Goal: Task Accomplishment & Management: Manage account settings

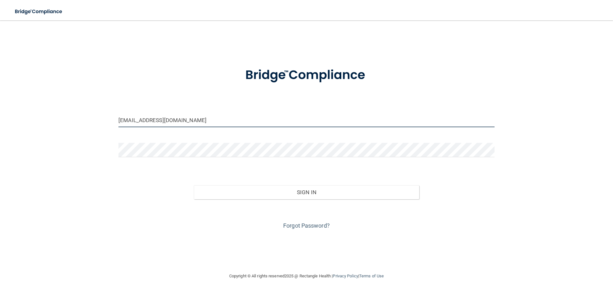
click at [417, 125] on input "wankle@cinci.rr.com" at bounding box center [306, 120] width 376 height 14
type input "[EMAIL_ADDRESS][DOMAIN_NAME]"
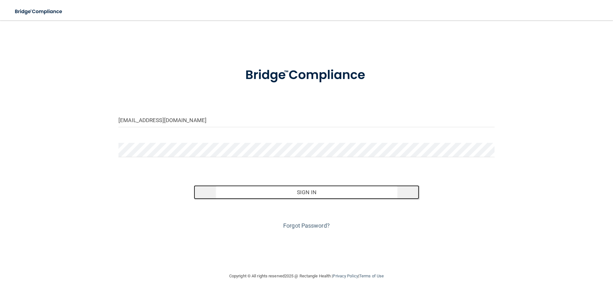
click at [236, 197] on button "Sign In" at bounding box center [307, 193] width 226 height 14
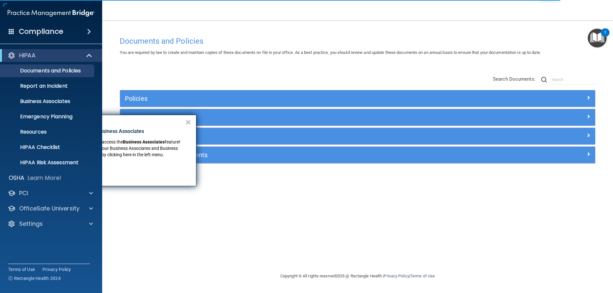
click at [190, 122] on button "×" at bounding box center [188, 122] width 6 height 10
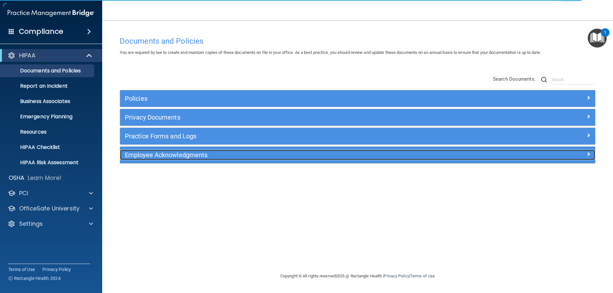
click at [201, 156] on h5 "Employee Acknowledgments" at bounding box center [298, 155] width 347 height 7
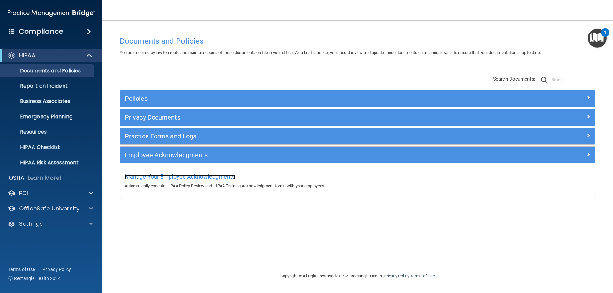
click at [205, 175] on span "Manage Your Employee Acknowledgments" at bounding box center [180, 176] width 110 height 7
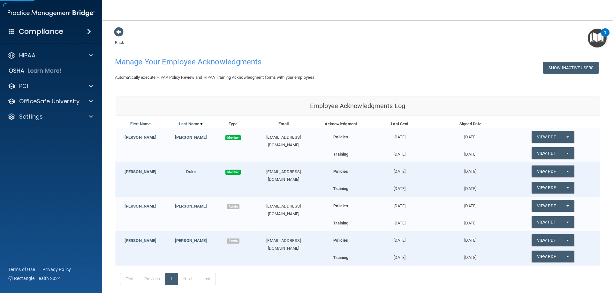
click at [587, 96] on div "Back Manage Your Employee Acknowledgments Show Inactive Users Automatically exe…" at bounding box center [357, 179] width 485 height 304
click at [566, 137] on span "button" at bounding box center [567, 137] width 3 height 1
click at [560, 148] on link "Update Acknowledgment" at bounding box center [561, 150] width 59 height 10
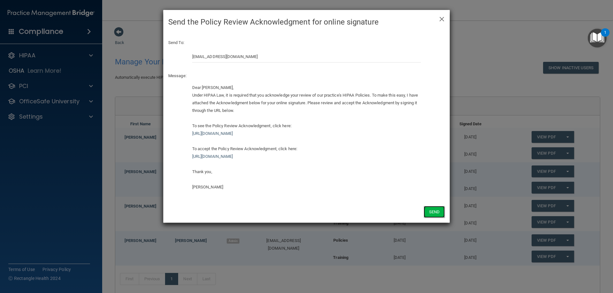
click at [438, 212] on button "Send" at bounding box center [434, 212] width 21 height 12
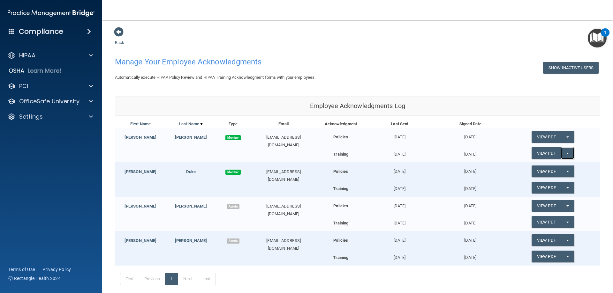
click at [566, 153] on span "button" at bounding box center [567, 153] width 3 height 1
click at [561, 164] on link "Update Acknowledgment" at bounding box center [561, 167] width 59 height 10
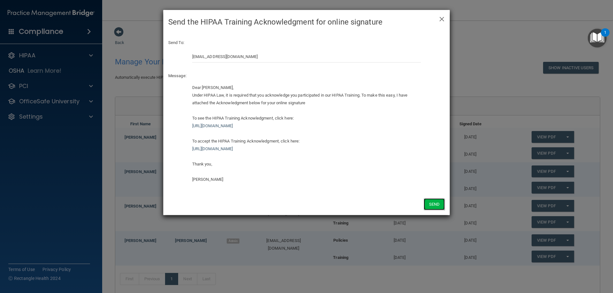
click at [439, 209] on button "Send" at bounding box center [434, 205] width 21 height 12
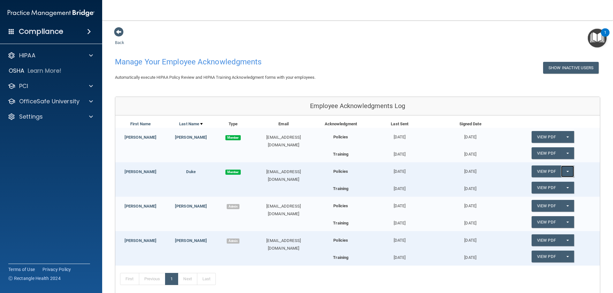
click at [564, 173] on button "Split button!" at bounding box center [567, 172] width 13 height 12
click at [559, 187] on link "Update Acknowledgment" at bounding box center [561, 185] width 59 height 10
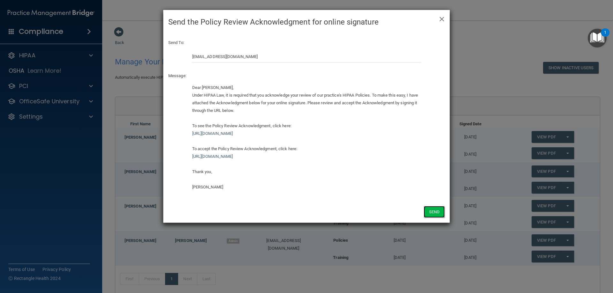
click at [431, 212] on button "Send" at bounding box center [434, 212] width 21 height 12
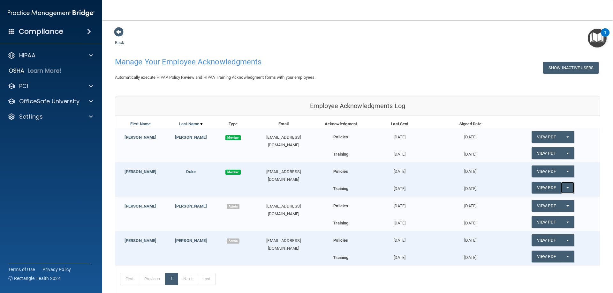
click at [566, 187] on span "button" at bounding box center [567, 187] width 3 height 1
click at [560, 200] on link "Update Acknowledgment" at bounding box center [561, 201] width 59 height 10
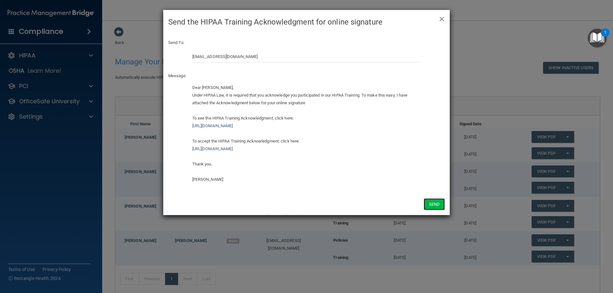
click at [435, 209] on button "Send" at bounding box center [434, 205] width 21 height 12
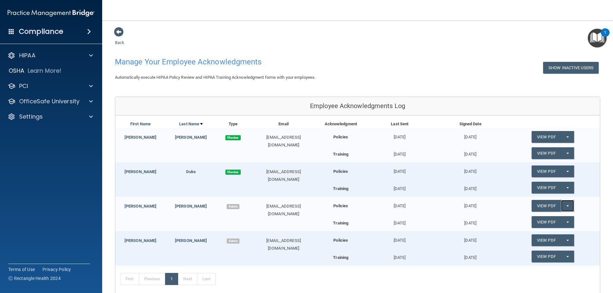
click at [566, 206] on span "button" at bounding box center [567, 206] width 3 height 1
click at [560, 217] on link "Update Acknowledgment" at bounding box center [561, 219] width 59 height 10
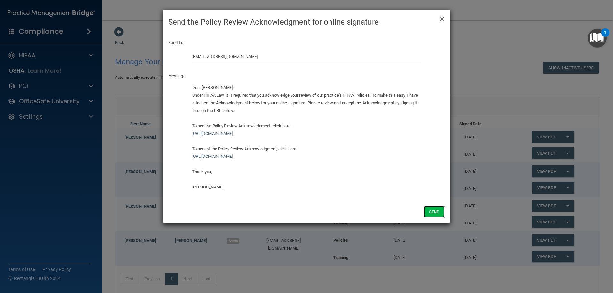
click at [436, 215] on button "Send" at bounding box center [434, 212] width 21 height 12
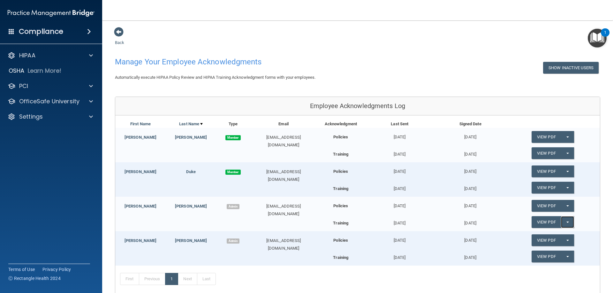
click at [565, 221] on button "Split button!" at bounding box center [567, 222] width 13 height 12
click at [560, 234] on link "Update Acknowledgment" at bounding box center [561, 236] width 59 height 10
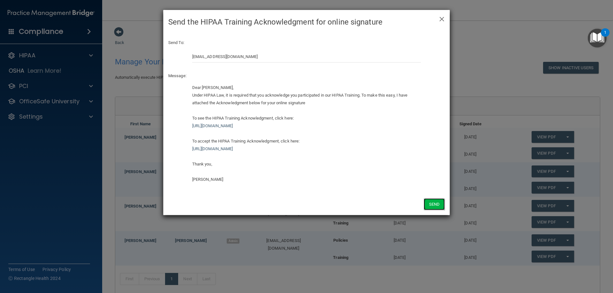
click at [433, 204] on button "Send" at bounding box center [434, 205] width 21 height 12
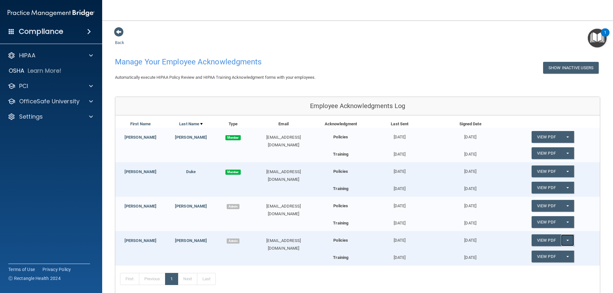
click at [565, 242] on button "Split button!" at bounding box center [567, 241] width 13 height 12
click at [568, 253] on link "Update Acknowledgment" at bounding box center [561, 254] width 59 height 10
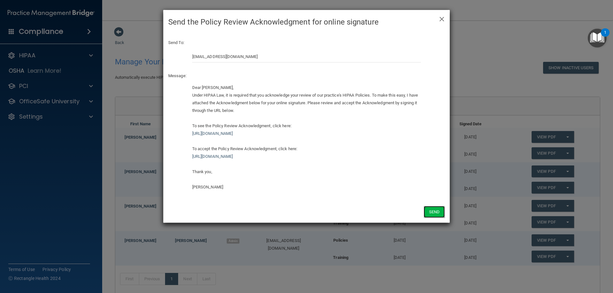
click at [432, 216] on button "Send" at bounding box center [434, 212] width 21 height 12
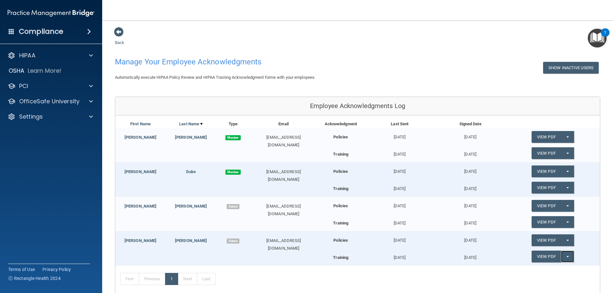
click at [565, 255] on button "Split button!" at bounding box center [567, 257] width 13 height 12
click at [558, 270] on link "Update Acknowledgment" at bounding box center [561, 270] width 59 height 10
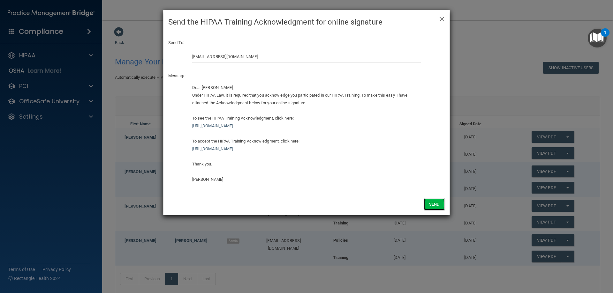
click at [434, 205] on button "Send" at bounding box center [434, 205] width 21 height 12
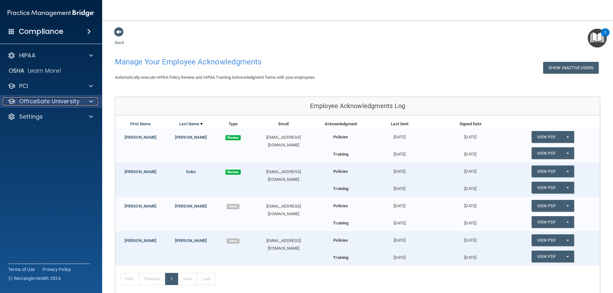
click at [94, 105] on div at bounding box center [90, 102] width 16 height 8
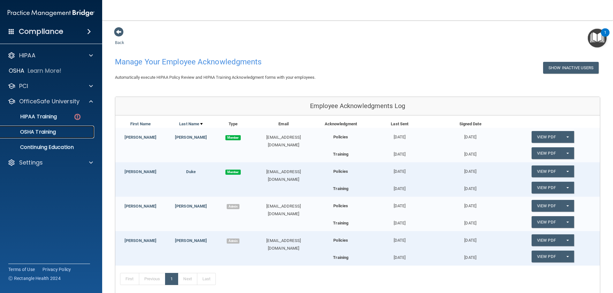
click at [33, 132] on p "OSHA Training" at bounding box center [30, 132] width 52 height 6
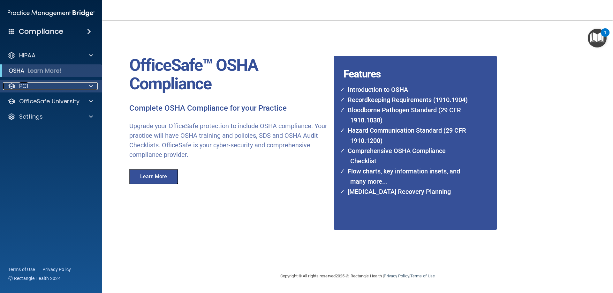
click at [92, 87] on span at bounding box center [91, 86] width 4 height 8
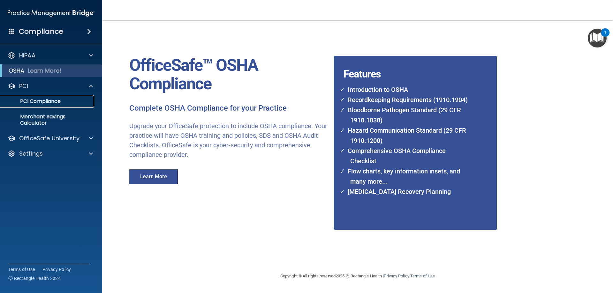
click at [64, 99] on p "PCI Compliance" at bounding box center [47, 101] width 87 height 6
click at [90, 139] on span at bounding box center [91, 139] width 4 height 8
click at [80, 153] on img at bounding box center [77, 154] width 8 height 8
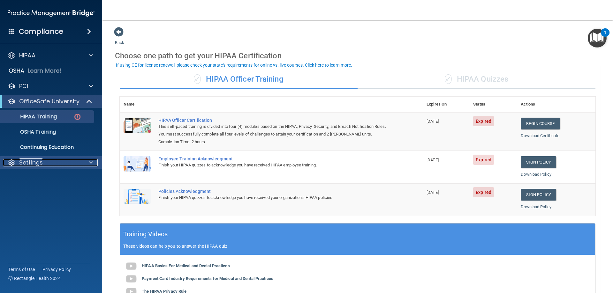
click at [90, 163] on span at bounding box center [91, 163] width 4 height 8
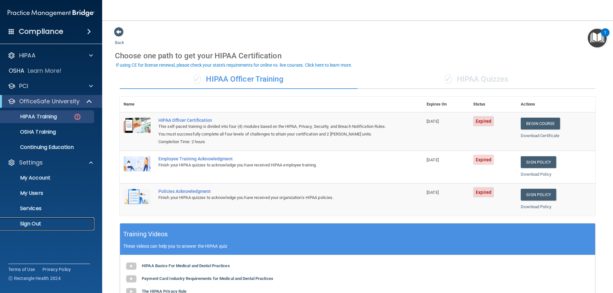
click at [48, 222] on p "Sign Out" at bounding box center [47, 224] width 87 height 6
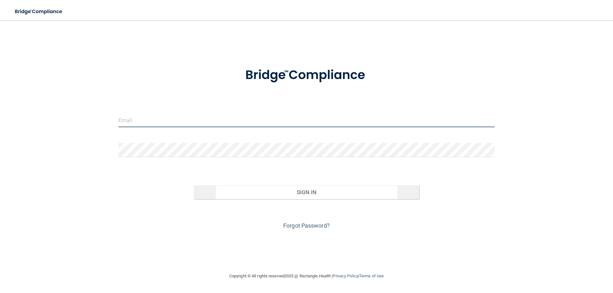
type input "[EMAIL_ADDRESS][DOMAIN_NAME]"
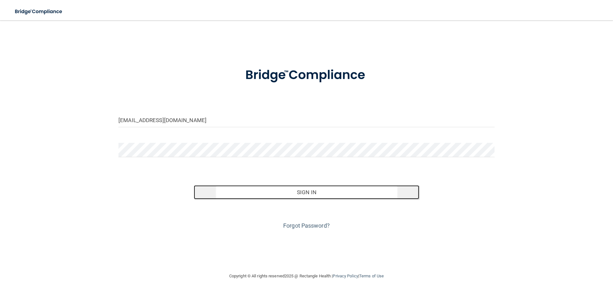
click at [250, 196] on button "Sign In" at bounding box center [307, 193] width 226 height 14
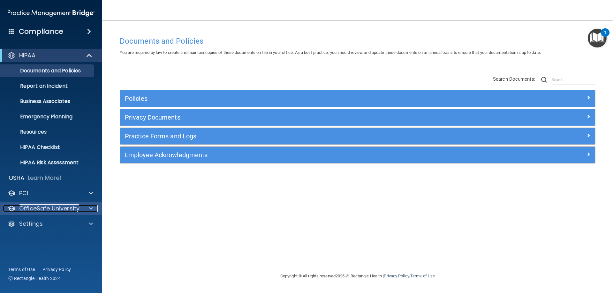
click at [59, 210] on p "OfficeSafe University" at bounding box center [49, 209] width 60 height 8
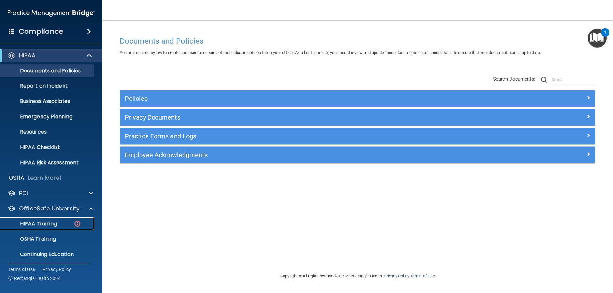
click at [39, 223] on p "HIPAA Training" at bounding box center [30, 224] width 53 height 6
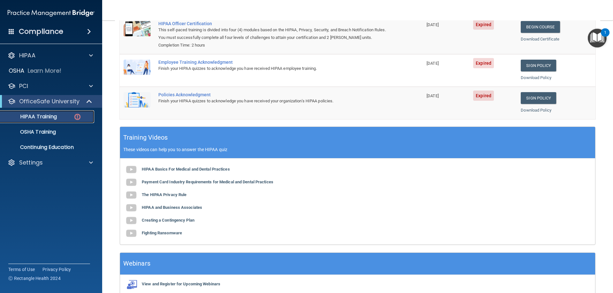
scroll to position [129, 0]
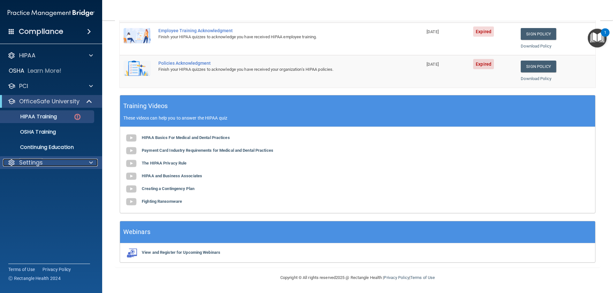
click at [91, 164] on span at bounding box center [91, 163] width 4 height 8
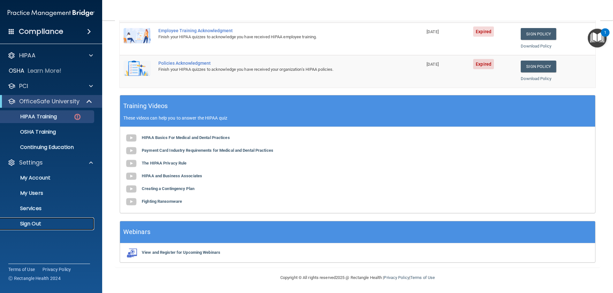
click at [49, 221] on p "Sign Out" at bounding box center [47, 224] width 87 height 6
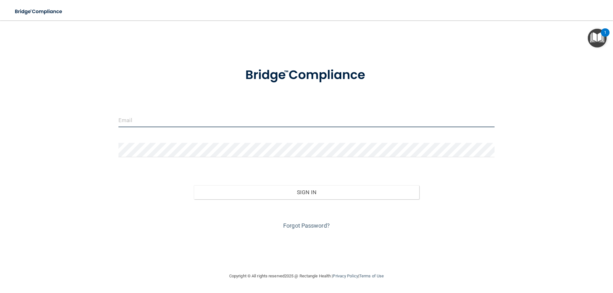
type input "[EMAIL_ADDRESS][DOMAIN_NAME]"
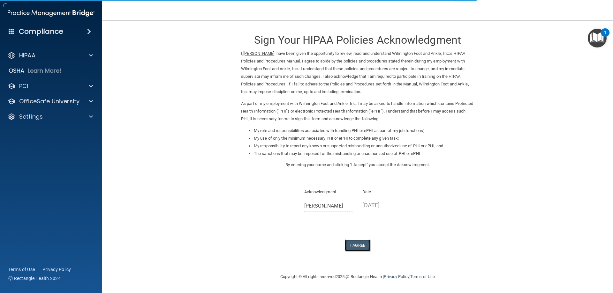
click at [363, 249] on button "I Agree" at bounding box center [358, 246] width 26 height 12
